Goal: Task Accomplishment & Management: Complete application form

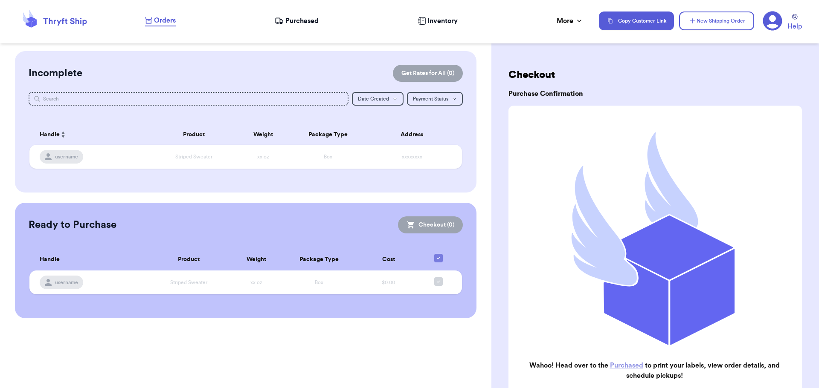
scroll to position [88, 0]
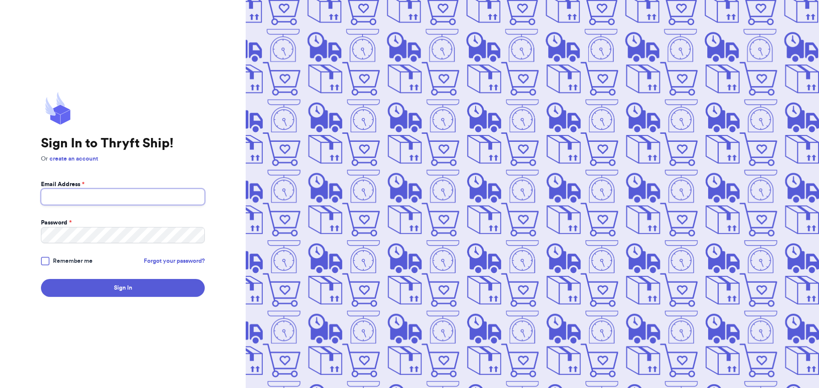
click at [77, 193] on input "Email Address *" at bounding box center [123, 197] width 164 height 16
type input "bitner.vm@gmail.com"
click at [41, 279] on button "Sign In" at bounding box center [123, 288] width 164 height 18
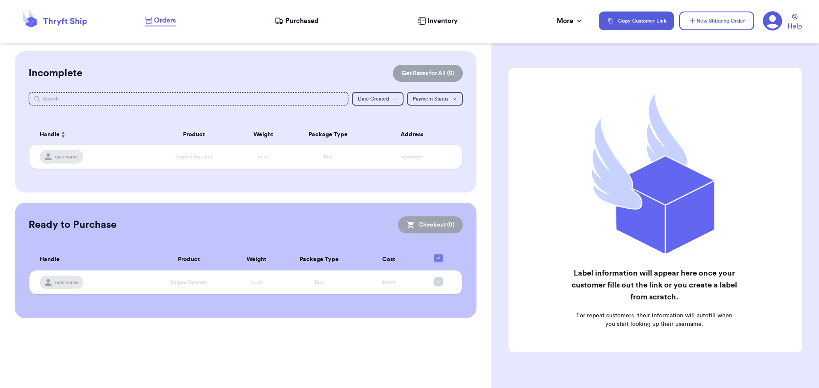
click at [283, 24] on icon at bounding box center [279, 21] width 9 height 9
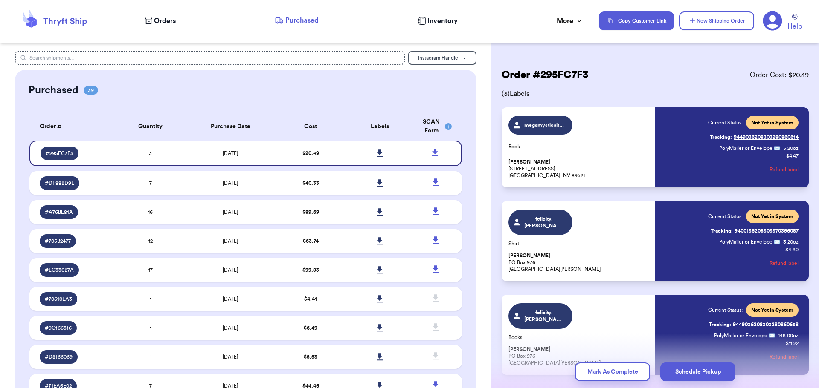
click at [166, 26] on div "Orders Purchased Inventory More Stats Completed Orders" at bounding box center [367, 20] width 445 height 11
click at [156, 16] on span "Orders" at bounding box center [165, 21] width 22 height 10
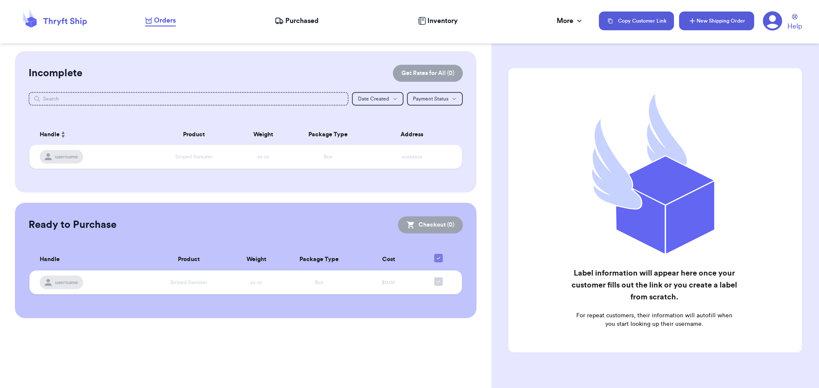
click at [713, 20] on button "New Shipping Order" at bounding box center [716, 21] width 75 height 19
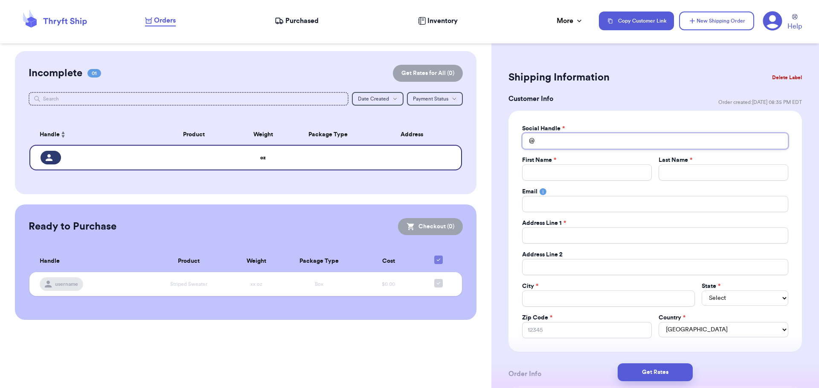
click at [598, 147] on input "Total Amount Paid" at bounding box center [655, 141] width 266 height 16
type input "t"
type input "tr"
type input "tra"
type input "trac"
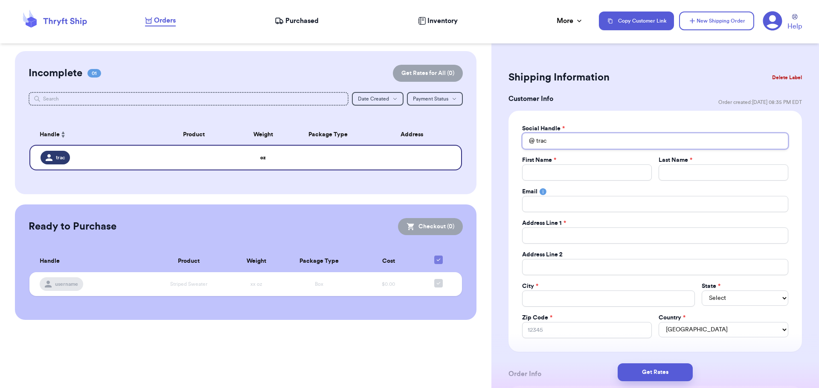
type input "traci"
type input "tracie"
type input "traci"
type input "trac"
type input "tra"
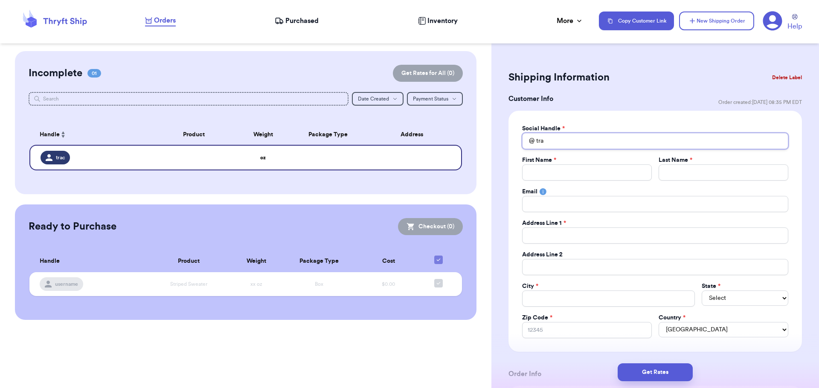
type input "tr"
type input "t"
type input "g"
type input "ga"
type input "gab"
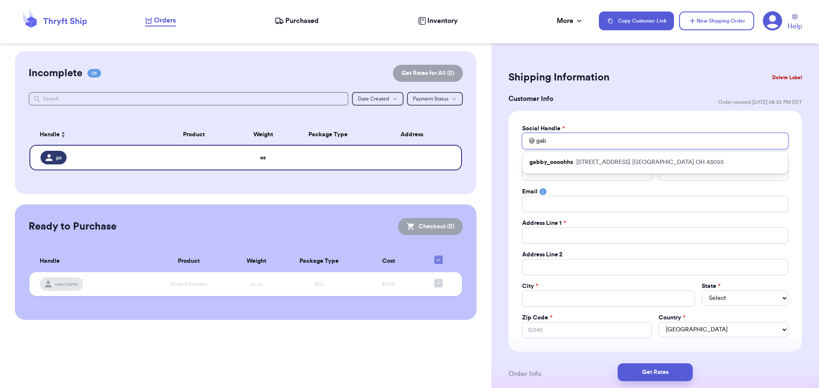
type input "gabb"
click at [671, 159] on p "828 Cleveland avenue Newark OH 43055" at bounding box center [650, 162] width 148 height 9
type input "gabby_oooohhs"
type input "Gabby"
type input "Letki"
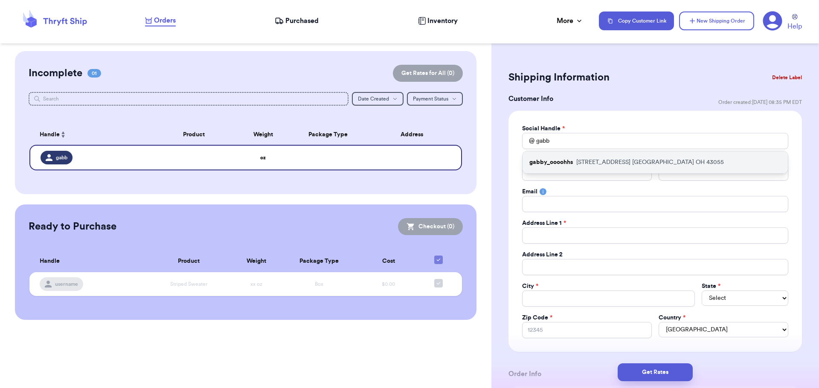
type input "gabbylarge99@gmail.com"
type input "828 Cleveland avenue"
type input "Newark"
select select "OH"
type input "43055"
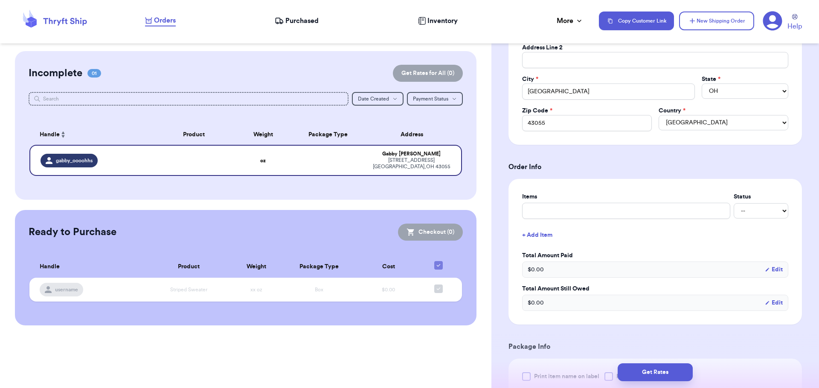
scroll to position [208, 0]
click at [571, 210] on input "text" at bounding box center [626, 210] width 208 height 16
type input "Clothes"
click at [752, 216] on select "-- Paid Owes" at bounding box center [760, 210] width 55 height 15
click at [690, 199] on label "Items" at bounding box center [626, 196] width 208 height 9
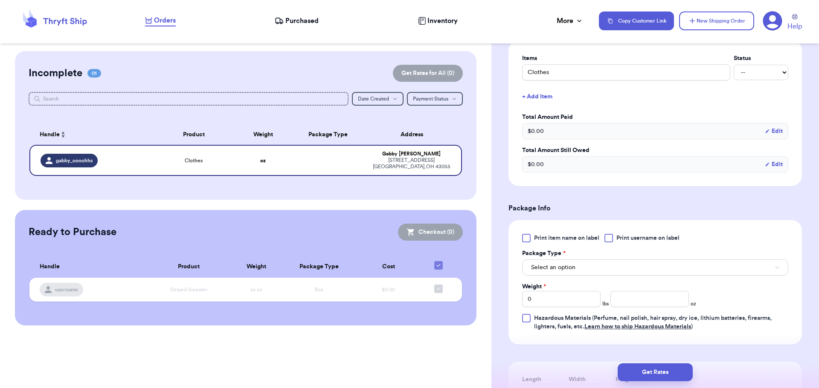
scroll to position [349, 0]
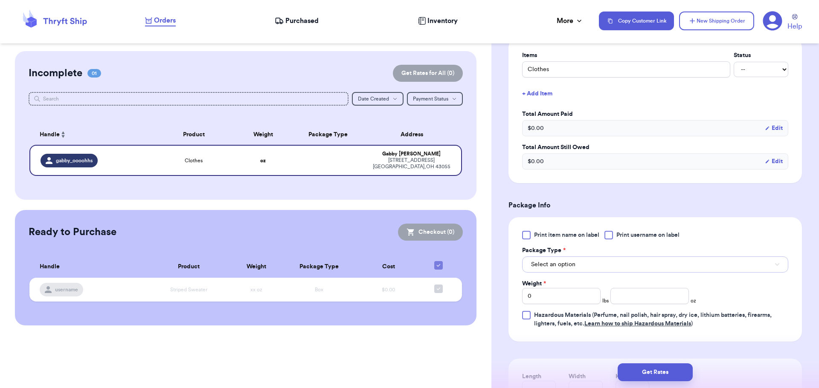
click at [572, 268] on span "Select an option" at bounding box center [553, 264] width 44 height 9
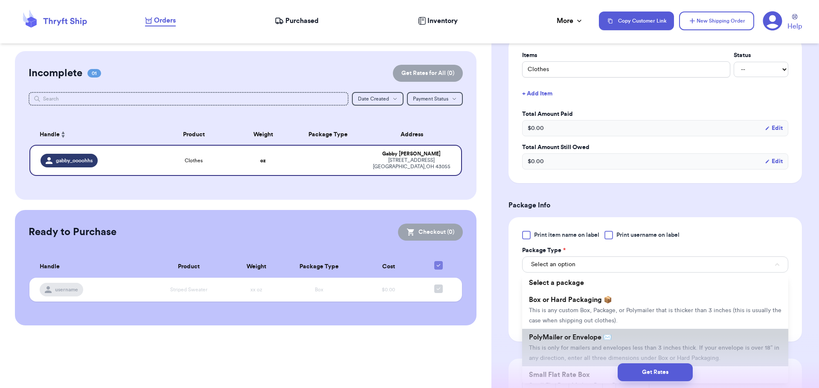
click at [569, 339] on span "PolyMailer or Envelope ✉️" at bounding box center [570, 337] width 83 height 7
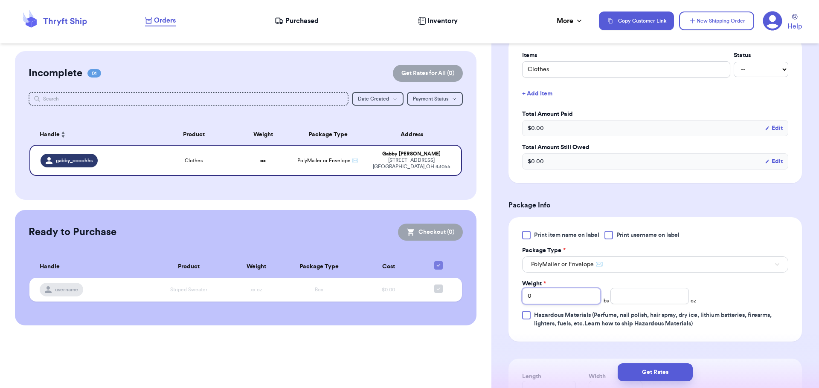
click at [545, 302] on input "0" at bounding box center [561, 296] width 78 height 16
type input "01"
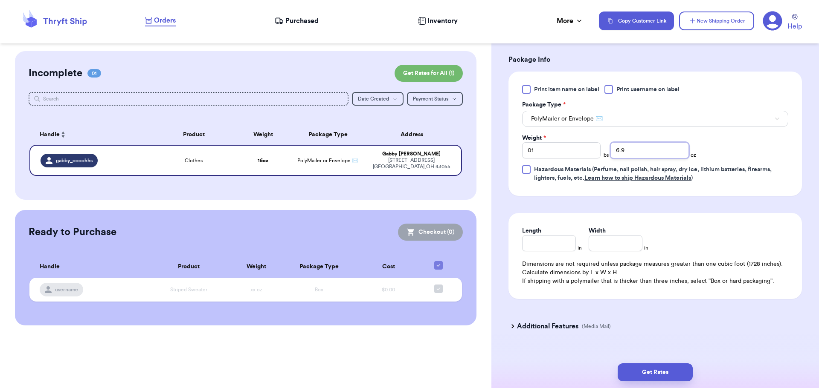
scroll to position [495, 0]
type input "6.9"
click at [653, 359] on div "Get Rates" at bounding box center [654, 373] width 327 height 32
click at [652, 364] on button "Get Rates" at bounding box center [654, 373] width 75 height 18
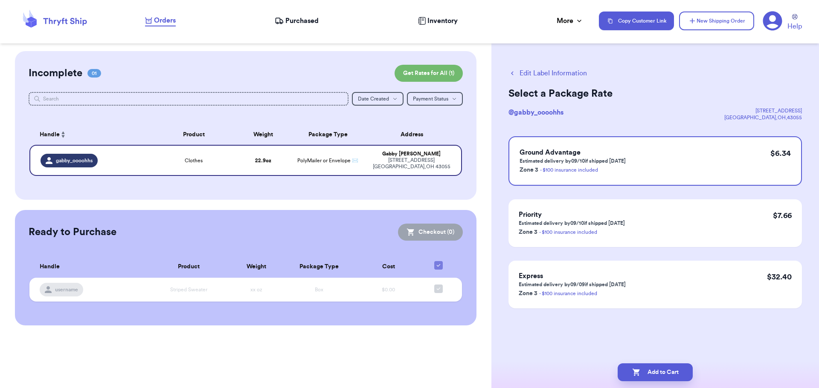
scroll to position [0, 0]
click at [670, 366] on button "Add to Cart" at bounding box center [654, 373] width 75 height 18
checkbox input "true"
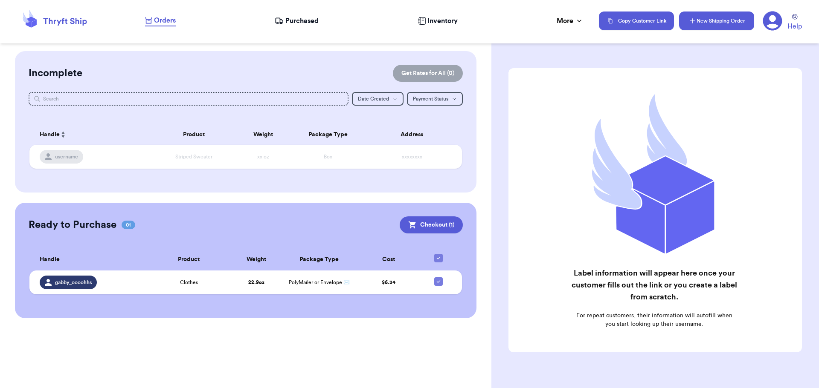
click at [712, 21] on button "New Shipping Order" at bounding box center [716, 21] width 75 height 19
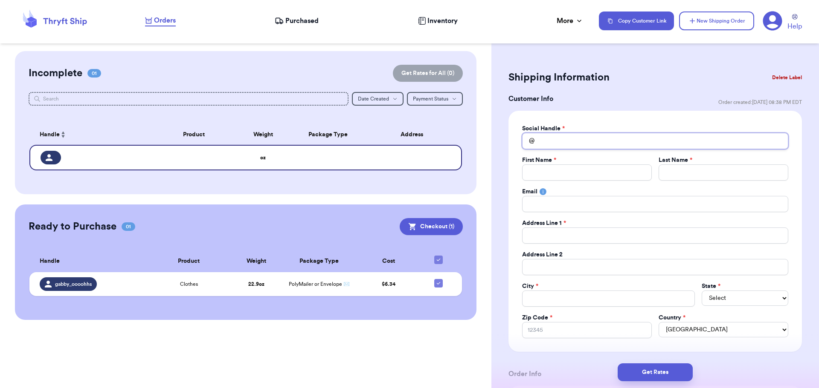
click at [595, 140] on input "Total Amount Paid" at bounding box center [655, 141] width 266 height 16
type input "t"
type input "tr"
type input "t"
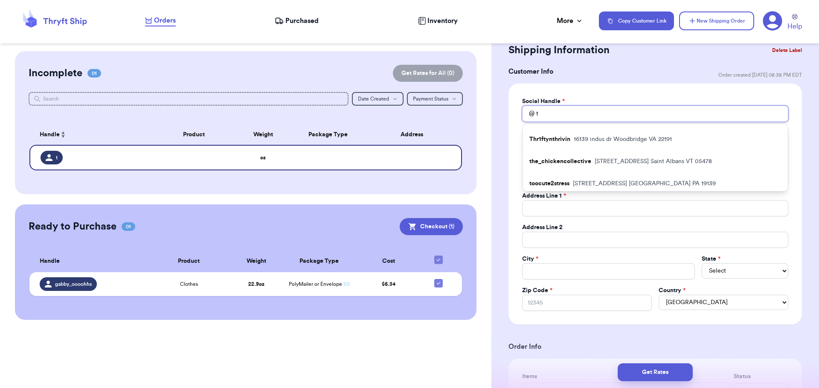
scroll to position [39, 0]
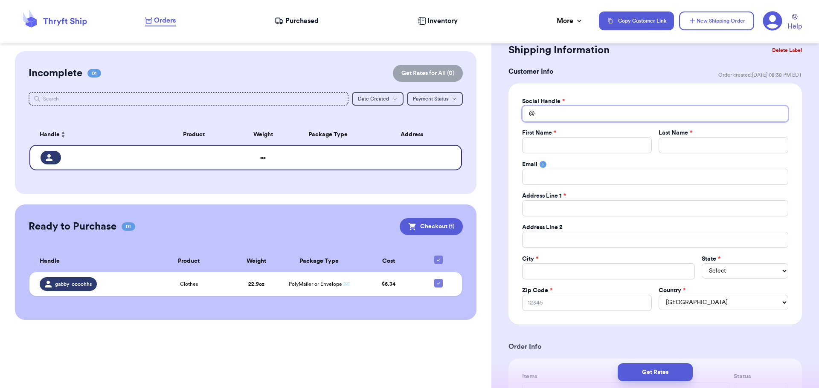
type input "s"
type input "sc"
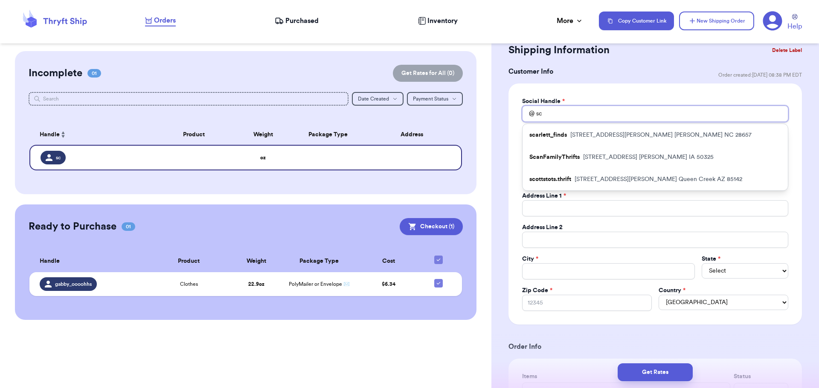
type input "s"
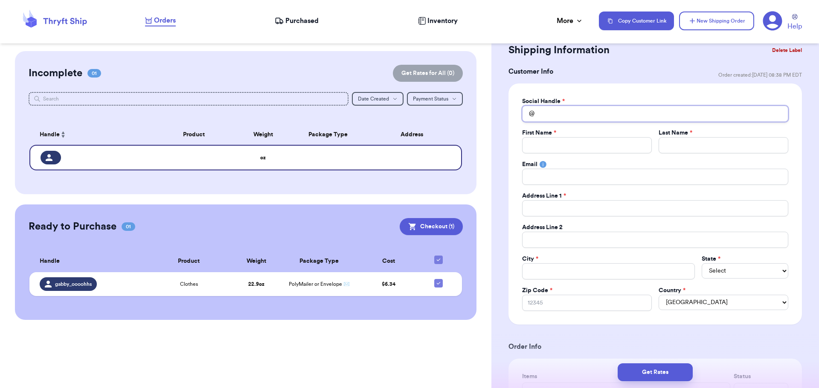
type input "t"
type input "tr"
type input "tra"
type input "trac"
type input "traci"
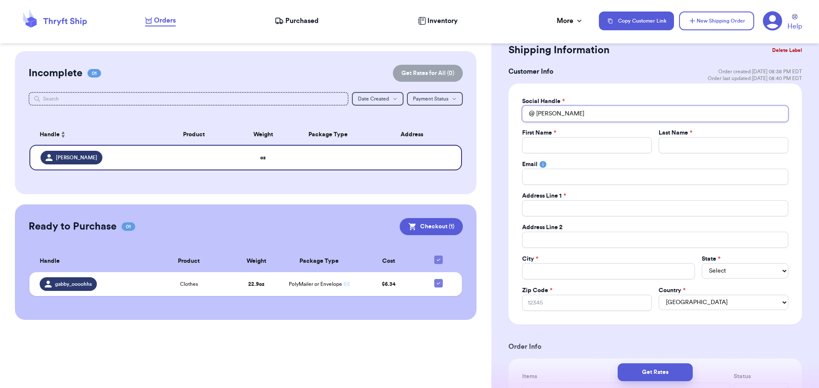
type input "tracie"
type input "tracie."
type input "tracie.s"
type input "tracie.sc"
type input "tracie.scop"
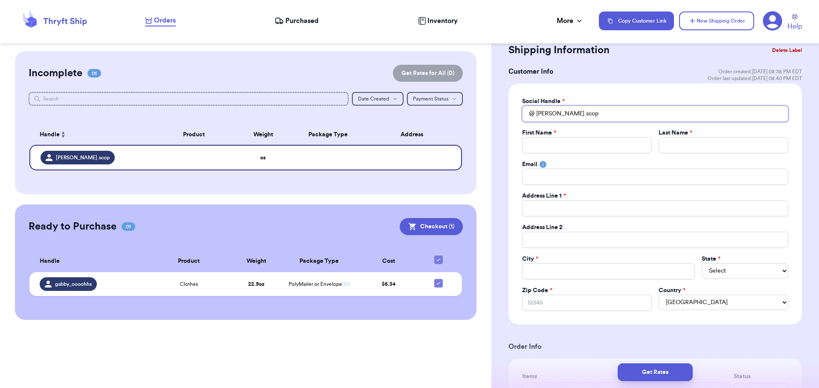
type input "tracie.sco"
type input "tracie.scow"
type input "tracie.scowd"
type input "tracie.scowde"
type input "tracie.scowden"
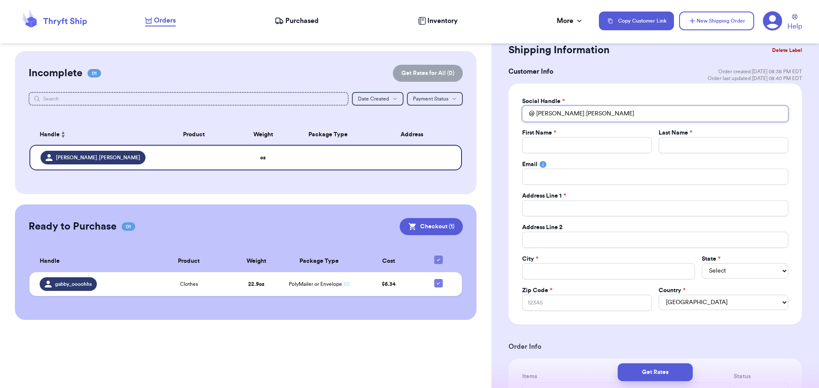
type input "tracie.scowden"
click at [566, 138] on input "Total Amount Paid" at bounding box center [587, 145] width 130 height 16
type input "T"
type input "Tr"
type input "Tra"
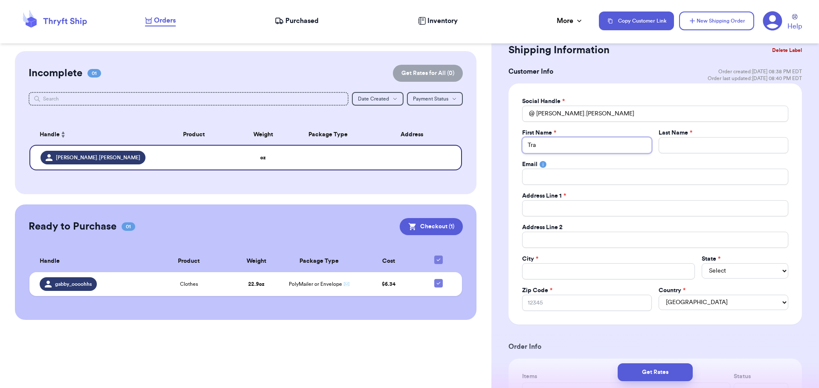
type input "Trac"
type input "Traci"
type input "Tracie"
click at [687, 143] on input "Total Amount Paid" at bounding box center [723, 145] width 130 height 16
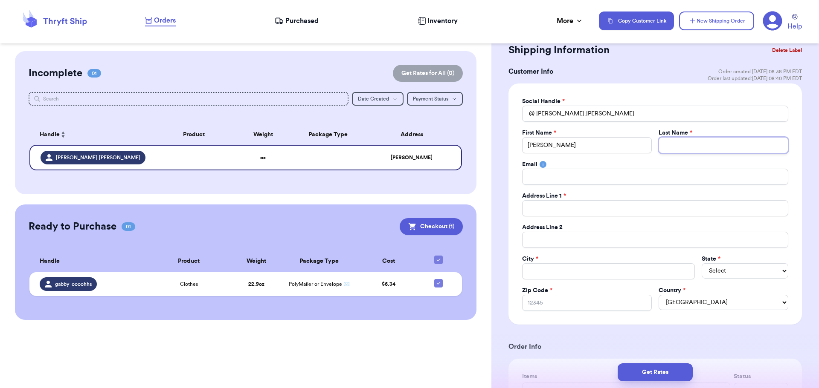
type input "S"
type input "Sc"
type input "Sco"
type input "Scow"
type input "Scowd"
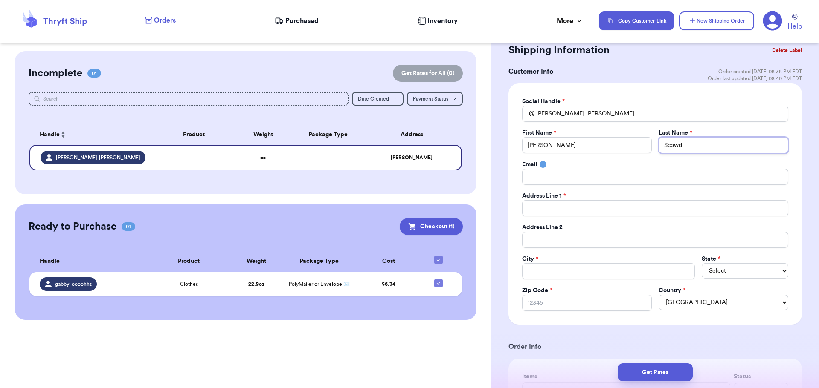
type input "Scowde"
type input "Scowden"
click at [632, 204] on input "Total Amount Paid" at bounding box center [655, 208] width 266 height 16
paste input "Tracie Scowden"
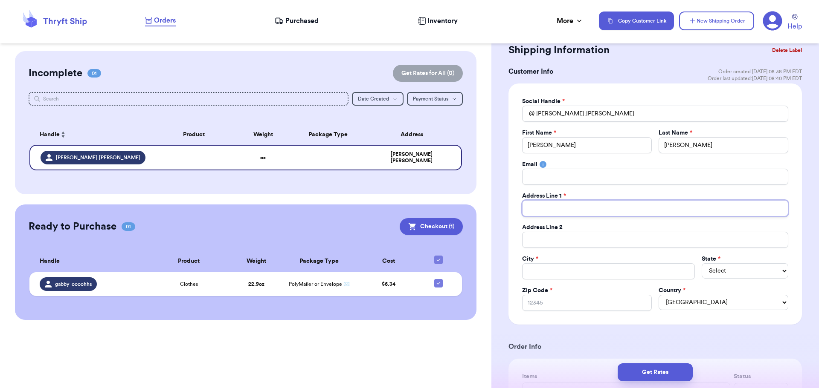
type input "Tracie Scowden"
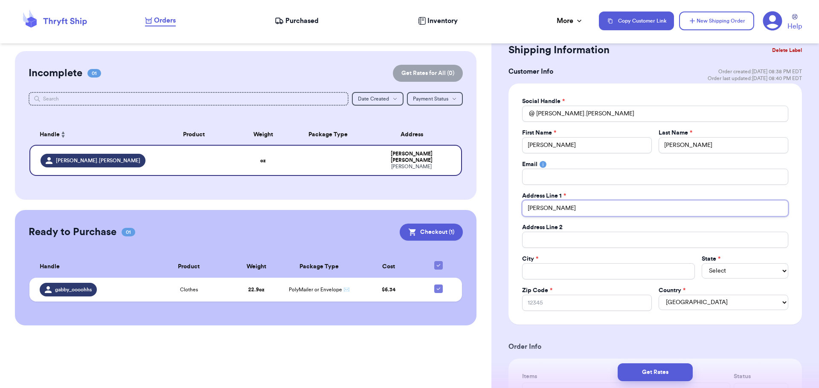
drag, startPoint x: 574, startPoint y: 212, endPoint x: 485, endPoint y: 199, distance: 90.6
click at [485, 199] on div "Customer Link New Order Incomplete 01 Get Rates for All ( 0 ) Get Rates for All…" at bounding box center [409, 194] width 819 height 388
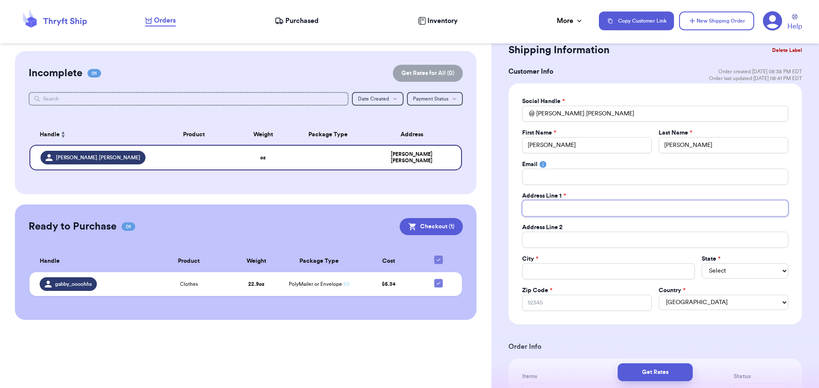
paste input "2108 Parkview Dr"
type input "2108 Parkview Dr"
click at [552, 275] on input "Total Amount Paid" at bounding box center [608, 271] width 173 height 16
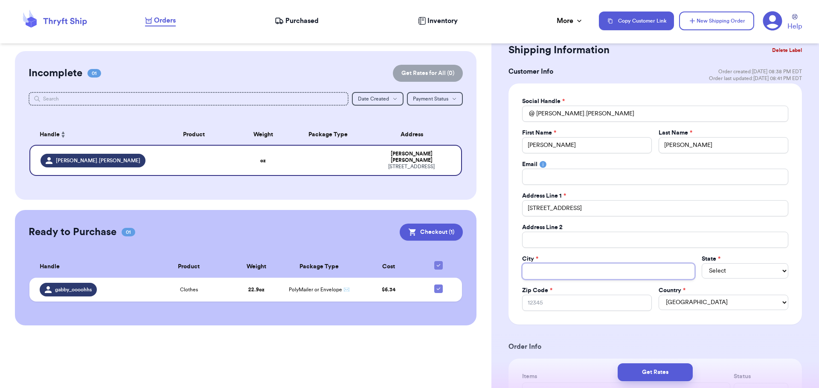
type input "M"
type input "Mo"
type input "Moo"
type input "Moor"
type input "Moore"
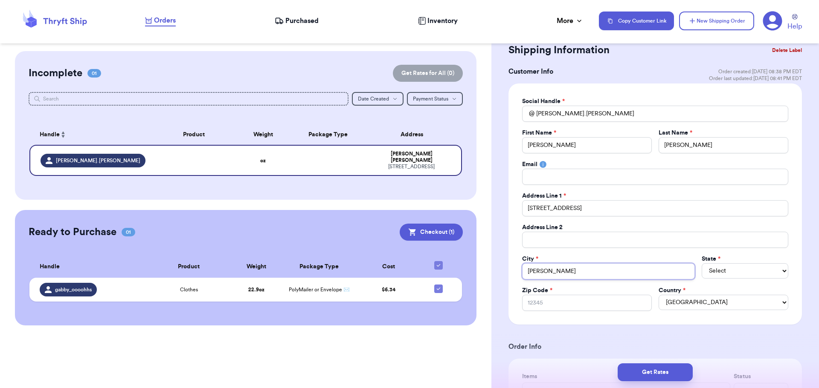
type input "Moore"
click at [730, 267] on select "Select AL AK AZ AR CA CO CT DE DC FL GA HI ID IL IN IA KS KY LA ME MD MA MI MN …" at bounding box center [744, 270] width 87 height 15
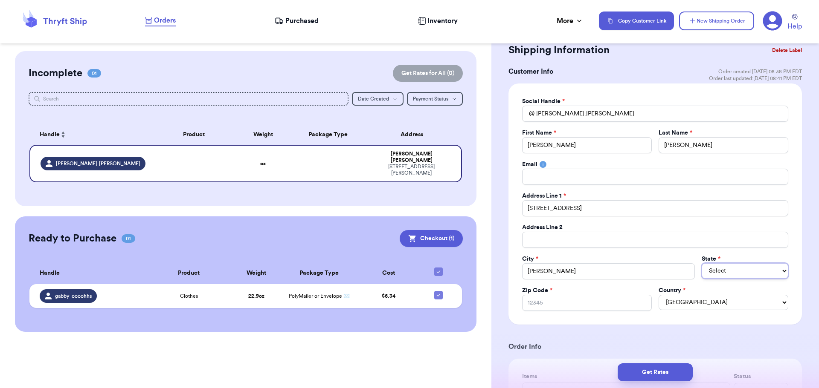
select select "OK"
click at [701, 263] on select "Select AL AK AZ AR CA CO CT DE DC FL GA HI ID IL IN IA KS KY LA ME MD MA MI MN …" at bounding box center [744, 270] width 87 height 15
click at [556, 307] on input "Zip Code *" at bounding box center [587, 303] width 130 height 16
click at [553, 305] on input "Zip Code *" at bounding box center [587, 303] width 130 height 16
click at [541, 303] on input "Zip Code *" at bounding box center [587, 303] width 130 height 16
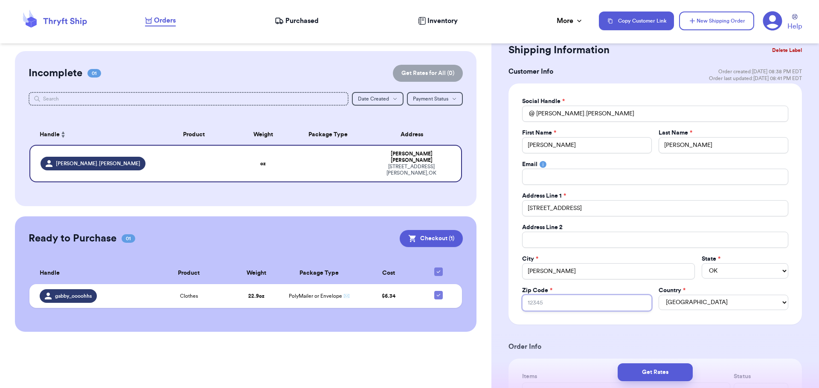
paste input "73170"
type input "73170"
click at [550, 241] on input "Total Amount Paid" at bounding box center [655, 240] width 266 height 16
click at [537, 306] on input "73170" at bounding box center [587, 303] width 130 height 16
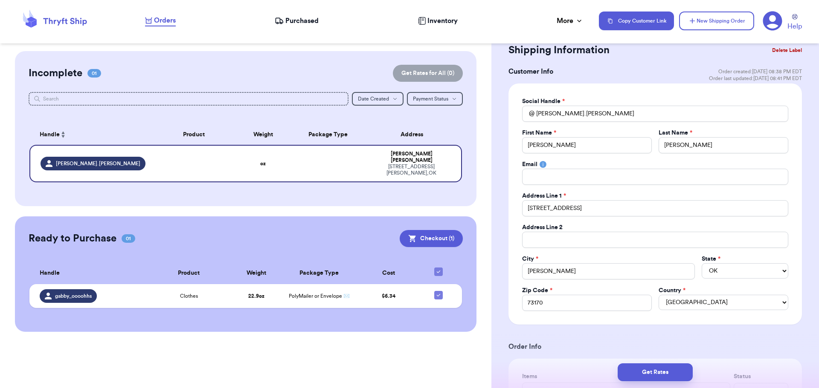
click at [649, 193] on div "Address Line 1 *" at bounding box center [655, 196] width 266 height 9
click at [594, 149] on input "Tracie" at bounding box center [587, 145] width 130 height 16
click at [549, 304] on input "73170" at bounding box center [587, 303] width 130 height 16
drag, startPoint x: 549, startPoint y: 304, endPoint x: 514, endPoint y: 306, distance: 34.6
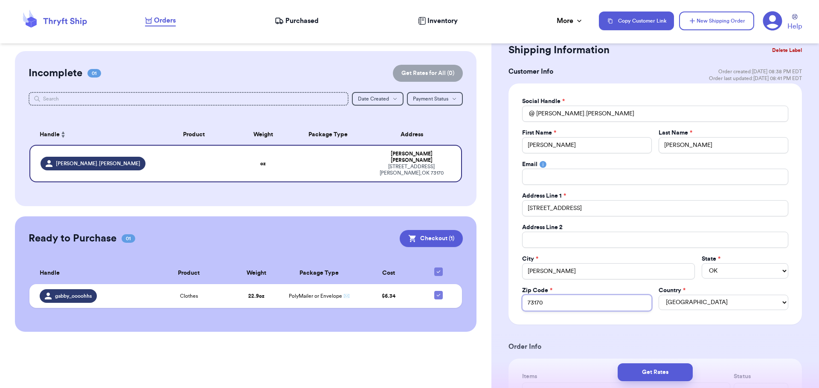
click at [514, 306] on div "Social Handle * @ tracie.scowden First Name * Tracie Last Name * Scowden Email …" at bounding box center [654, 204] width 293 height 241
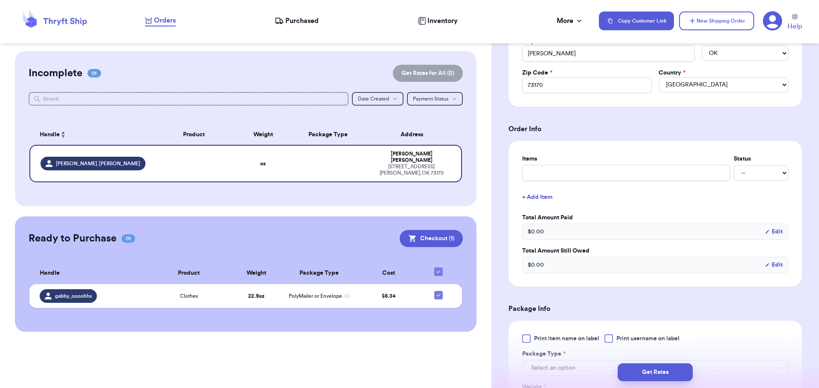
scroll to position [243, 0]
click at [543, 176] on input "text" at bounding box center [626, 175] width 208 height 16
type input "B"
type input "Bo"
type input "Boo"
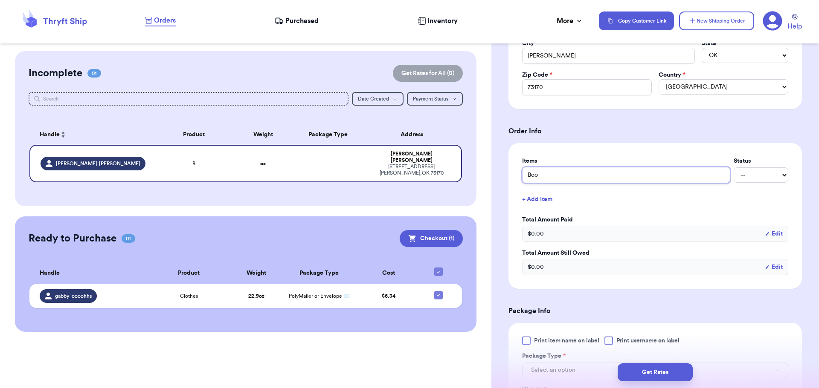
type input "Book"
type input "Books"
click at [549, 162] on label "Items" at bounding box center [626, 161] width 208 height 9
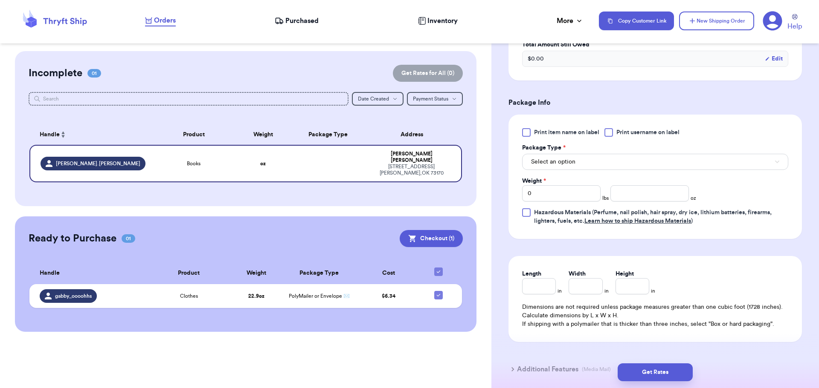
scroll to position [452, 0]
click at [547, 156] on button "Select an option" at bounding box center [655, 161] width 266 height 16
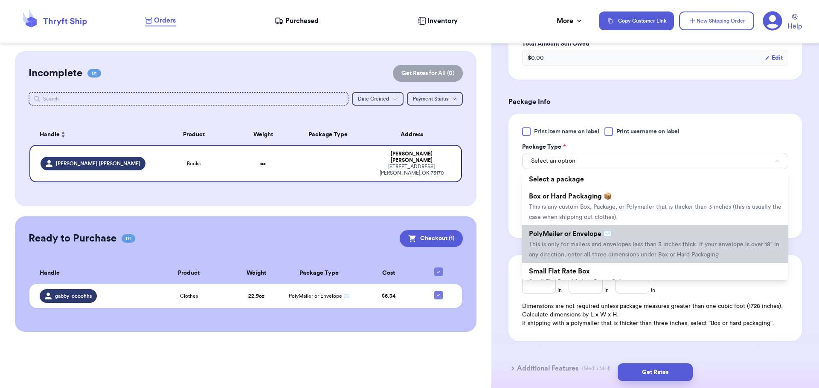
click at [566, 234] on span "PolyMailer or Envelope ✉️" at bounding box center [570, 234] width 83 height 7
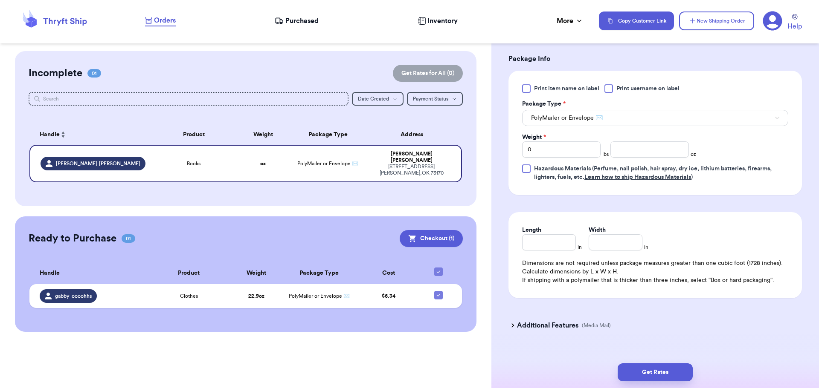
scroll to position [495, 0]
click at [554, 152] on input "0" at bounding box center [561, 150] width 78 height 16
type input "04"
type input "8.4"
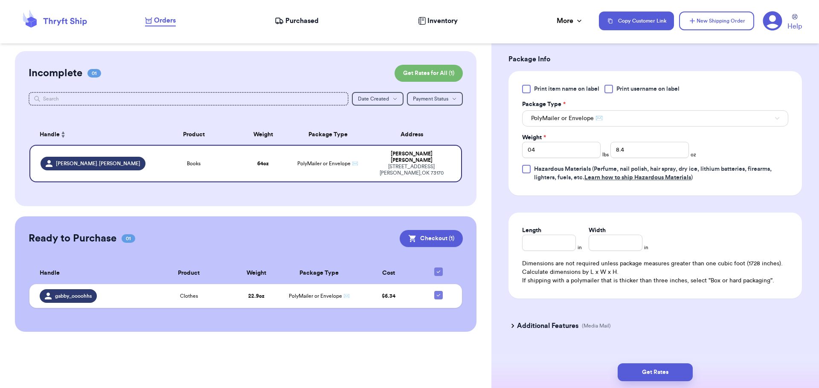
click at [545, 329] on h3 "Additional Features" at bounding box center [547, 326] width 61 height 10
click at [515, 356] on div "This Item Qualifies for Media Mail" at bounding box center [654, 358] width 293 height 22
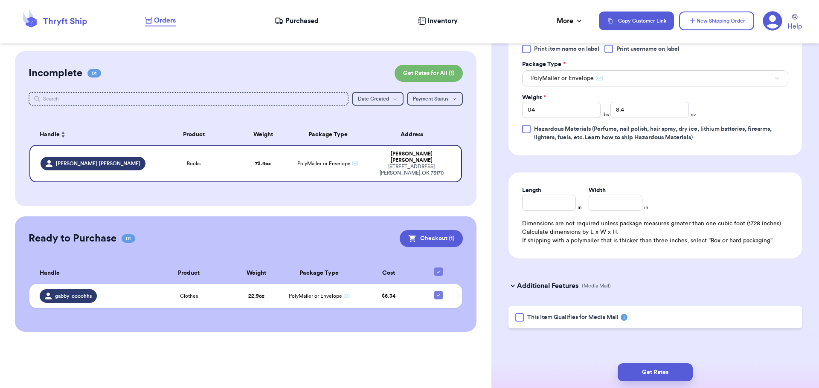
click at [521, 318] on div at bounding box center [519, 317] width 9 height 9
click at [0, 0] on input "This Item Qualifies for Media Mail" at bounding box center [0, 0] width 0 height 0
click at [656, 369] on button "Get Rates" at bounding box center [654, 373] width 75 height 18
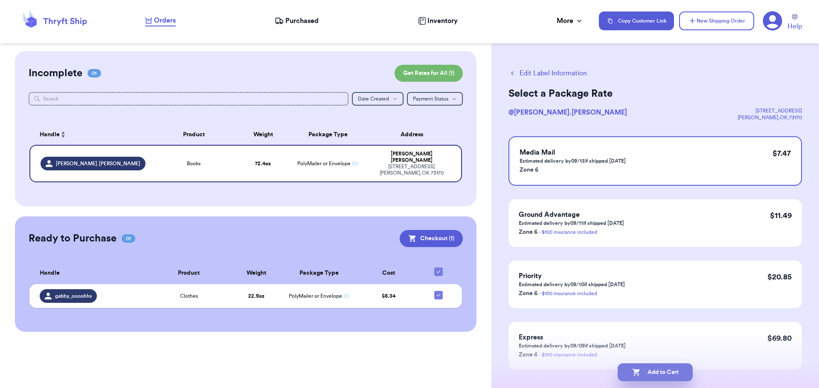
click at [652, 376] on button "Add to Cart" at bounding box center [654, 373] width 75 height 18
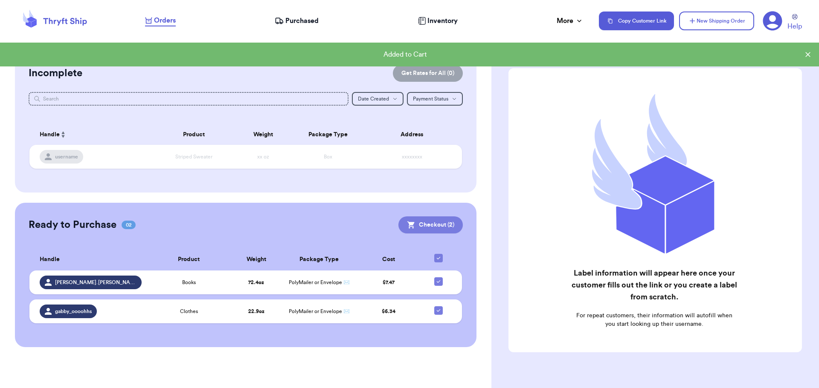
click at [423, 226] on button "Checkout ( 2 )" at bounding box center [430, 225] width 64 height 17
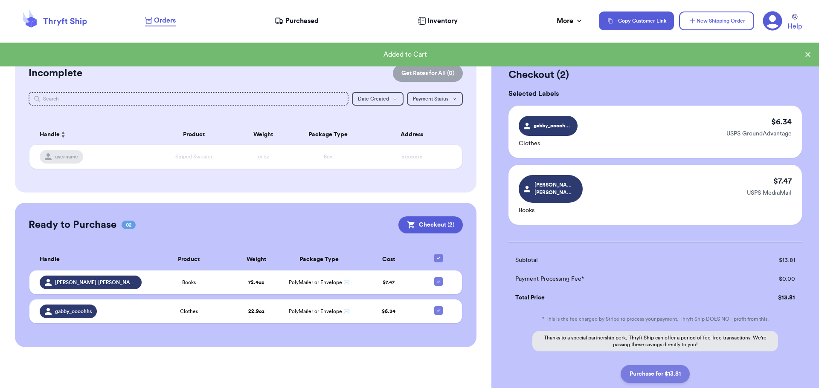
click at [654, 367] on button "Purchase for $13.81" at bounding box center [654, 374] width 69 height 18
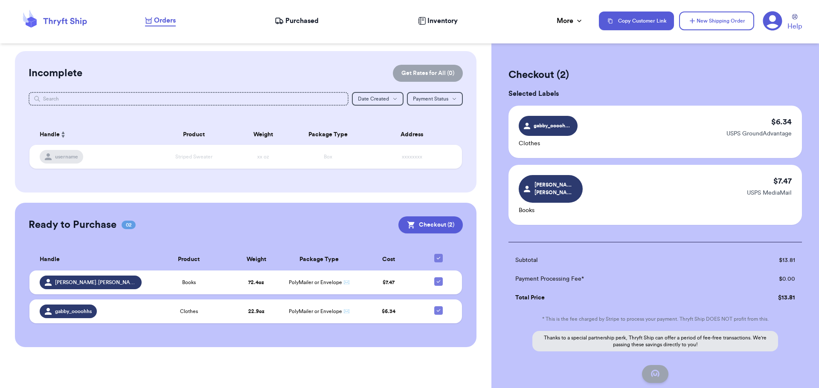
checkbox input "false"
checkbox input "true"
